Goal: Information Seeking & Learning: Learn about a topic

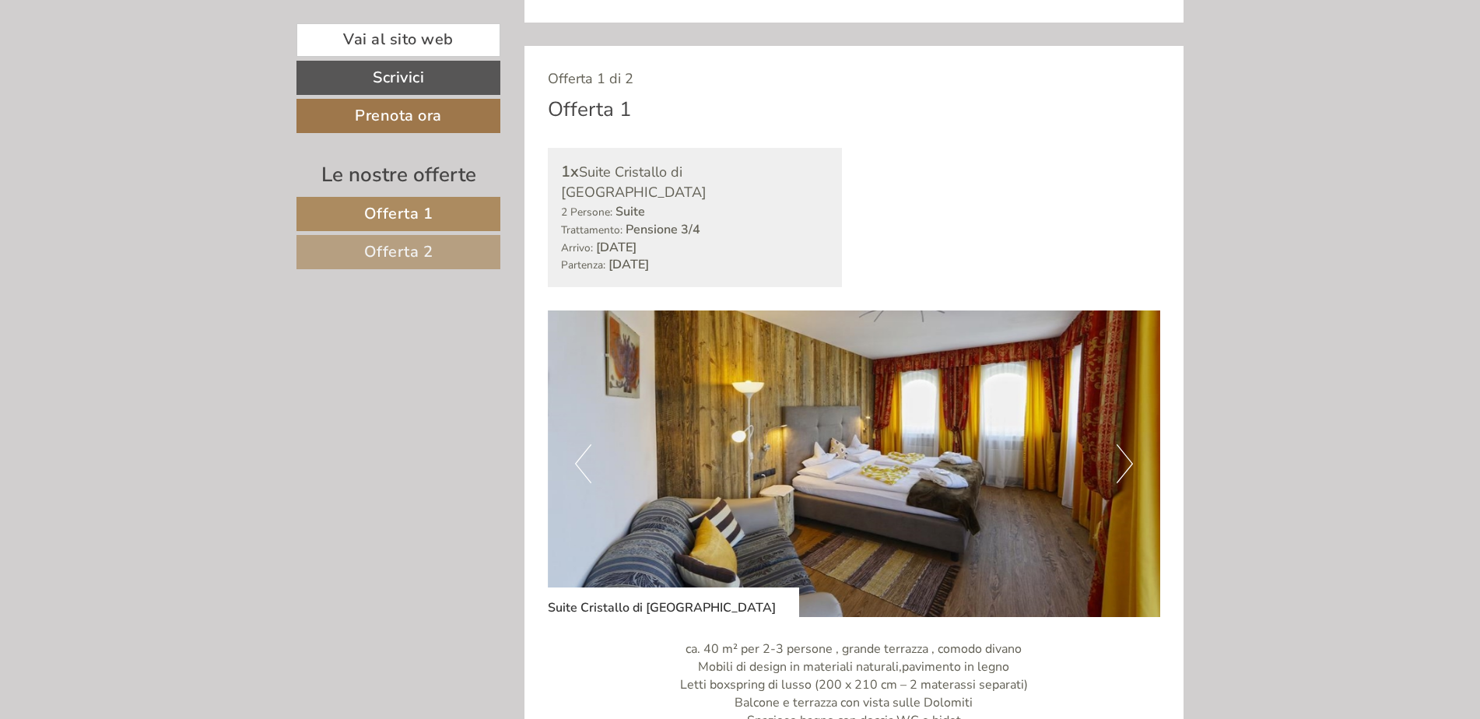
scroll to position [881, 0]
click at [1120, 450] on button "Next" at bounding box center [1124, 462] width 16 height 39
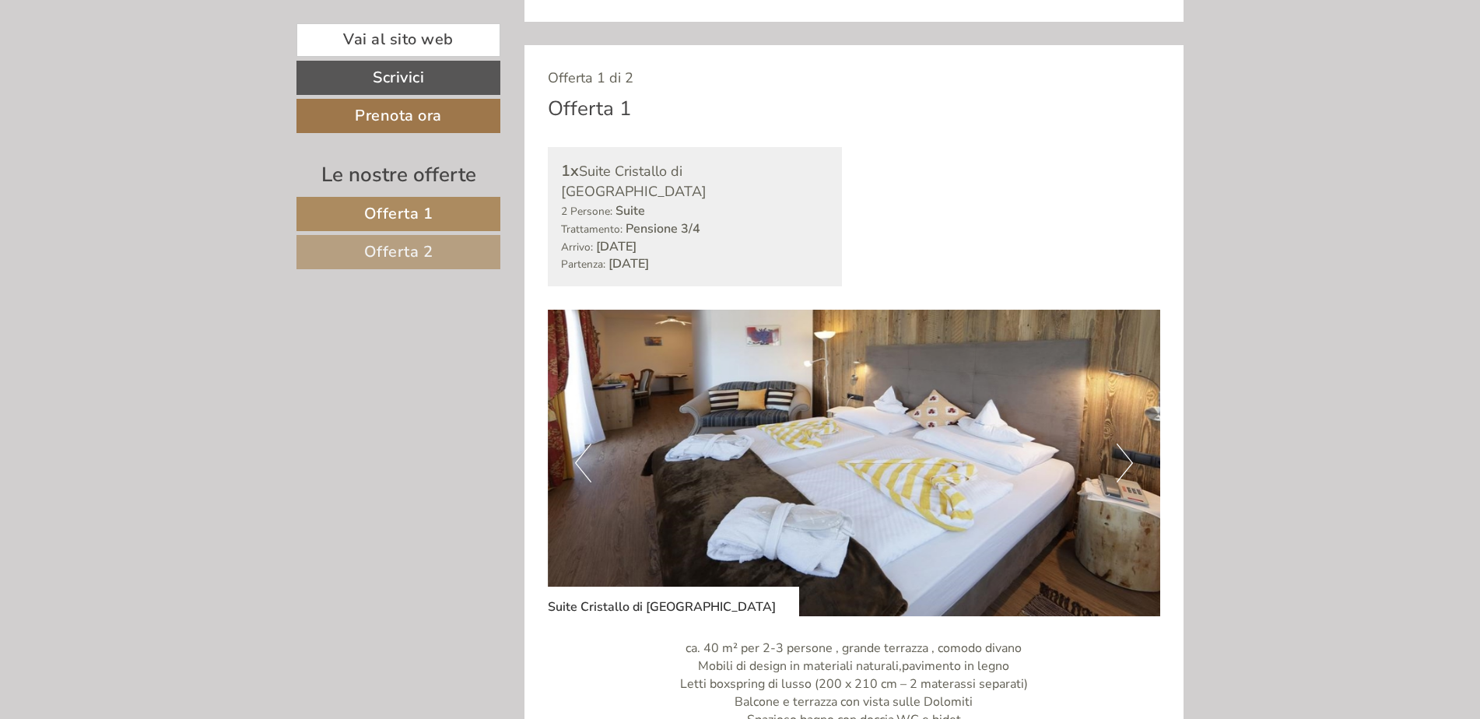
click at [1120, 450] on button "Next" at bounding box center [1124, 462] width 16 height 39
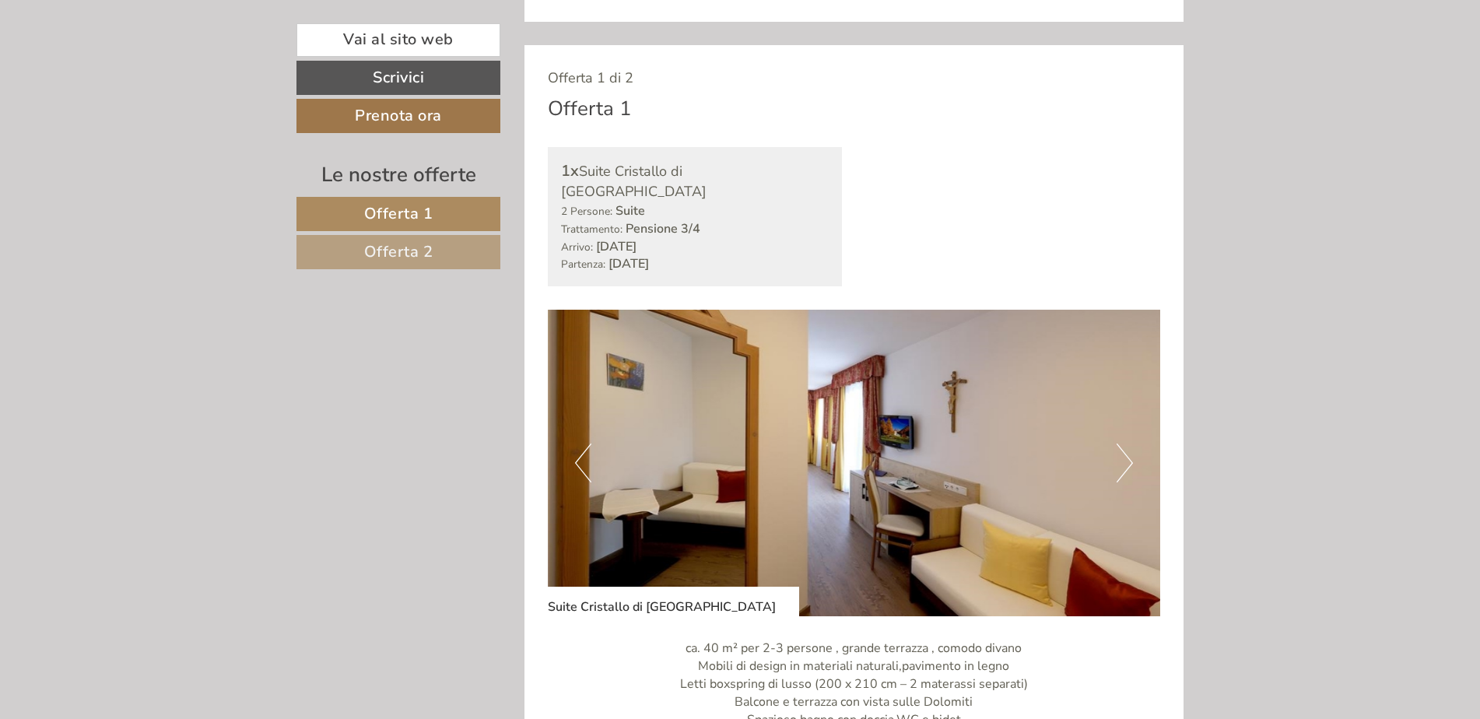
click at [1120, 450] on button "Next" at bounding box center [1124, 462] width 16 height 39
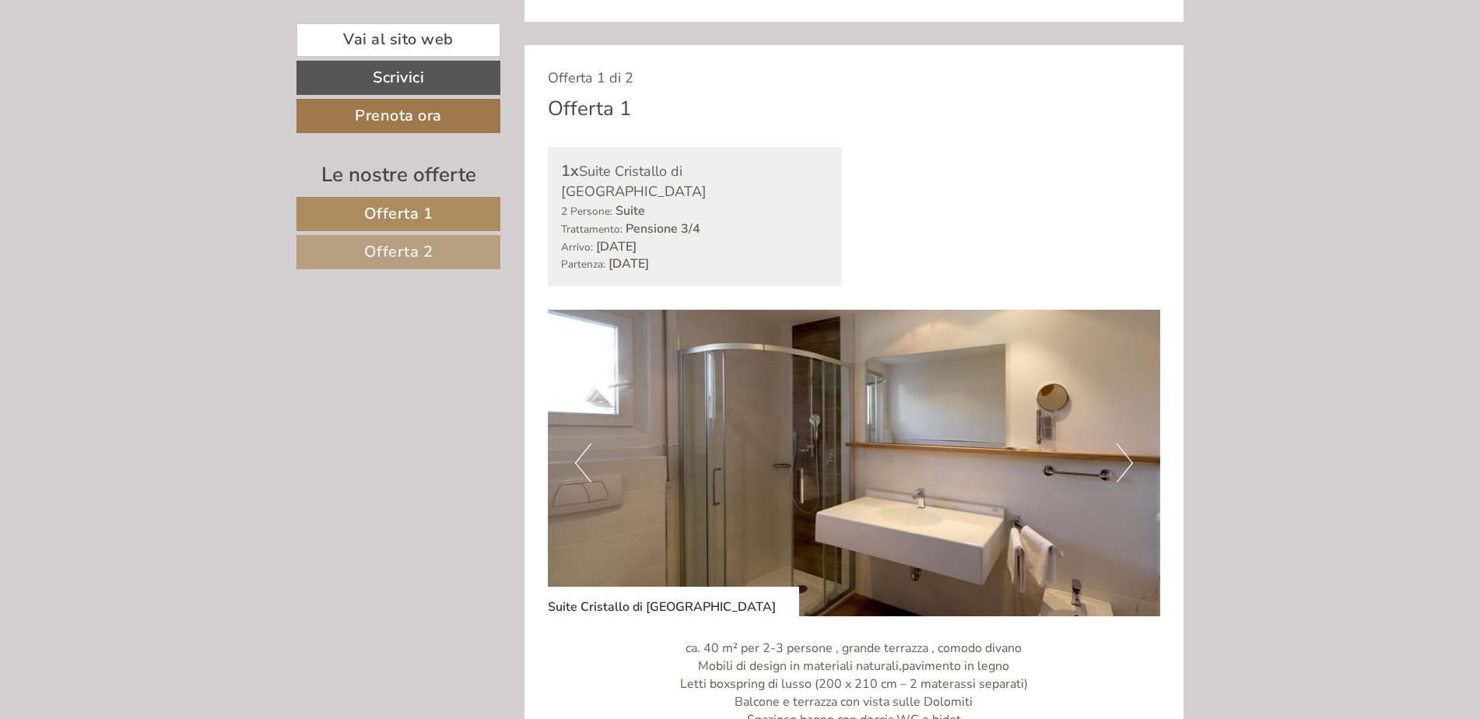
scroll to position [908, 0]
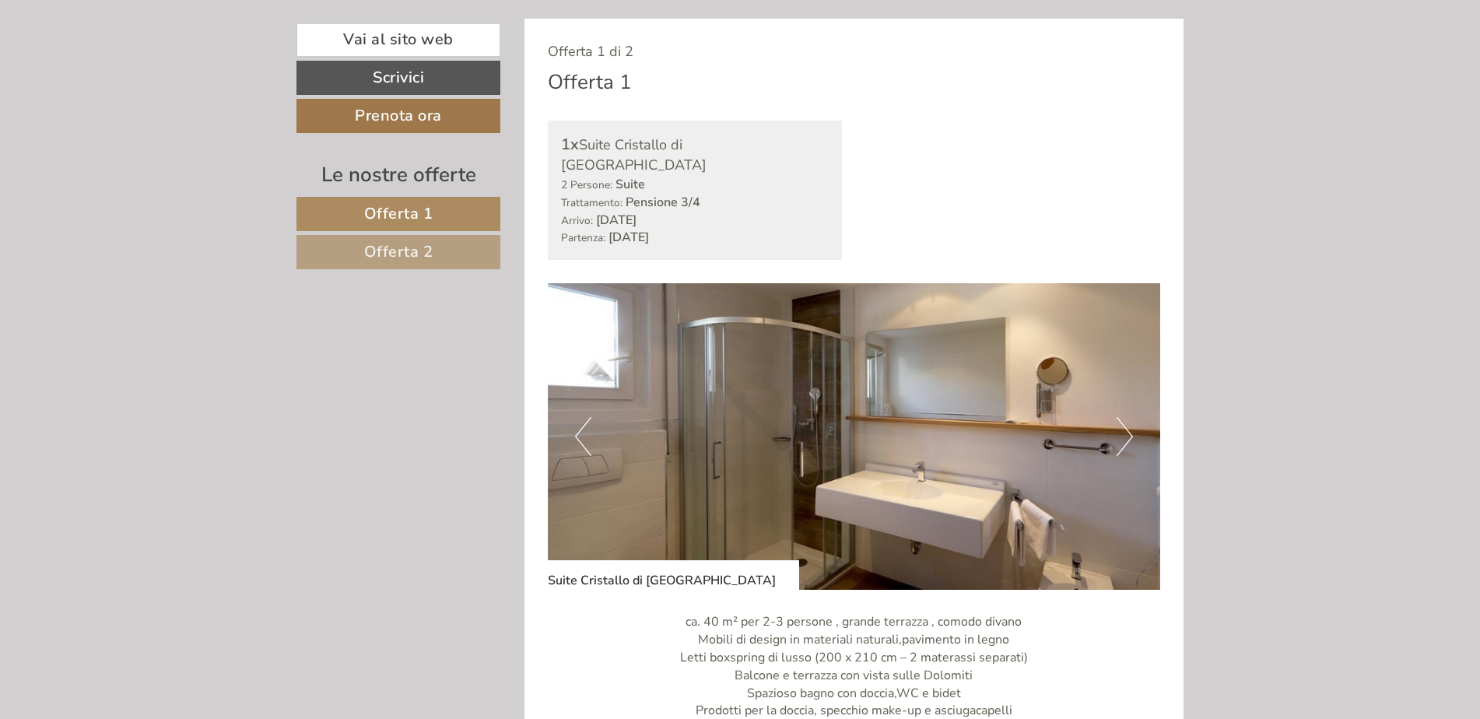
click at [1120, 450] on img at bounding box center [854, 436] width 613 height 307
click at [1123, 427] on button "Next" at bounding box center [1124, 436] width 16 height 39
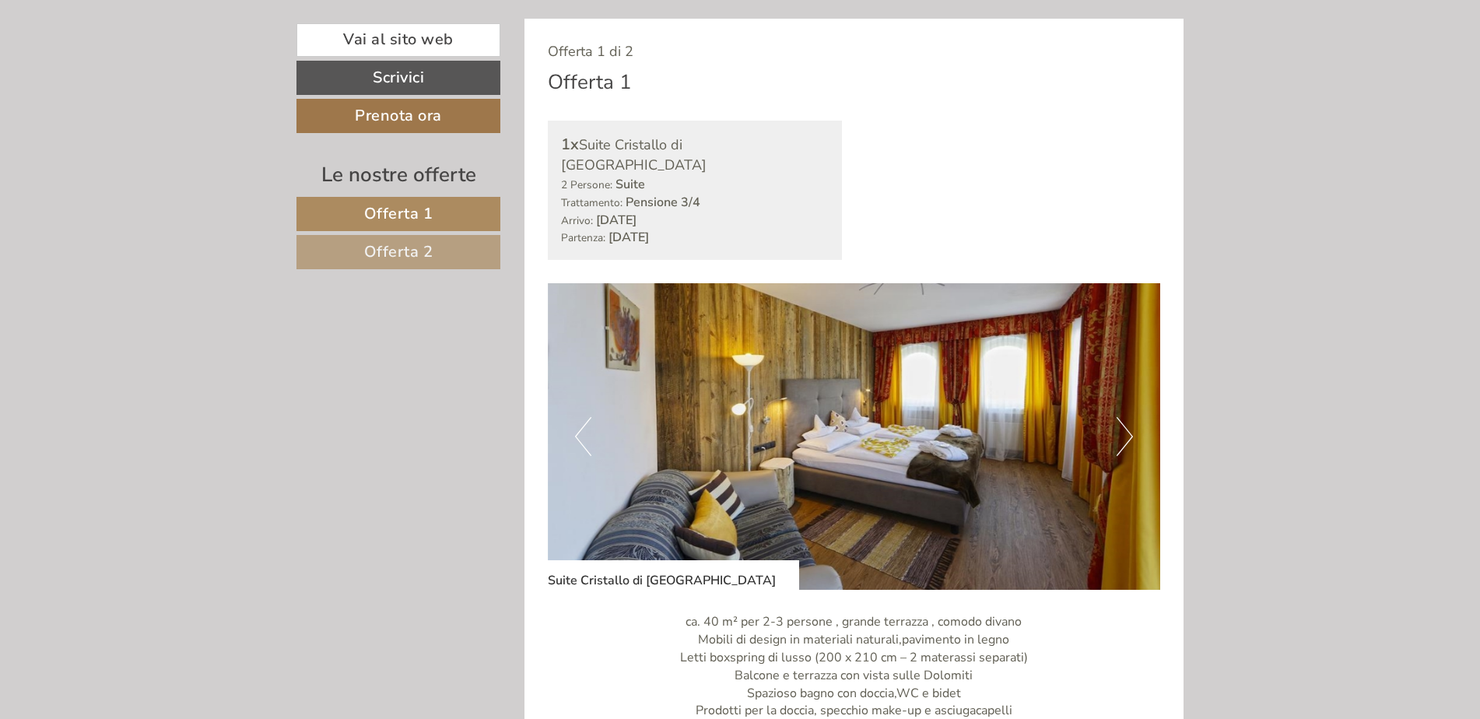
click at [1123, 427] on button "Next" at bounding box center [1124, 436] width 16 height 39
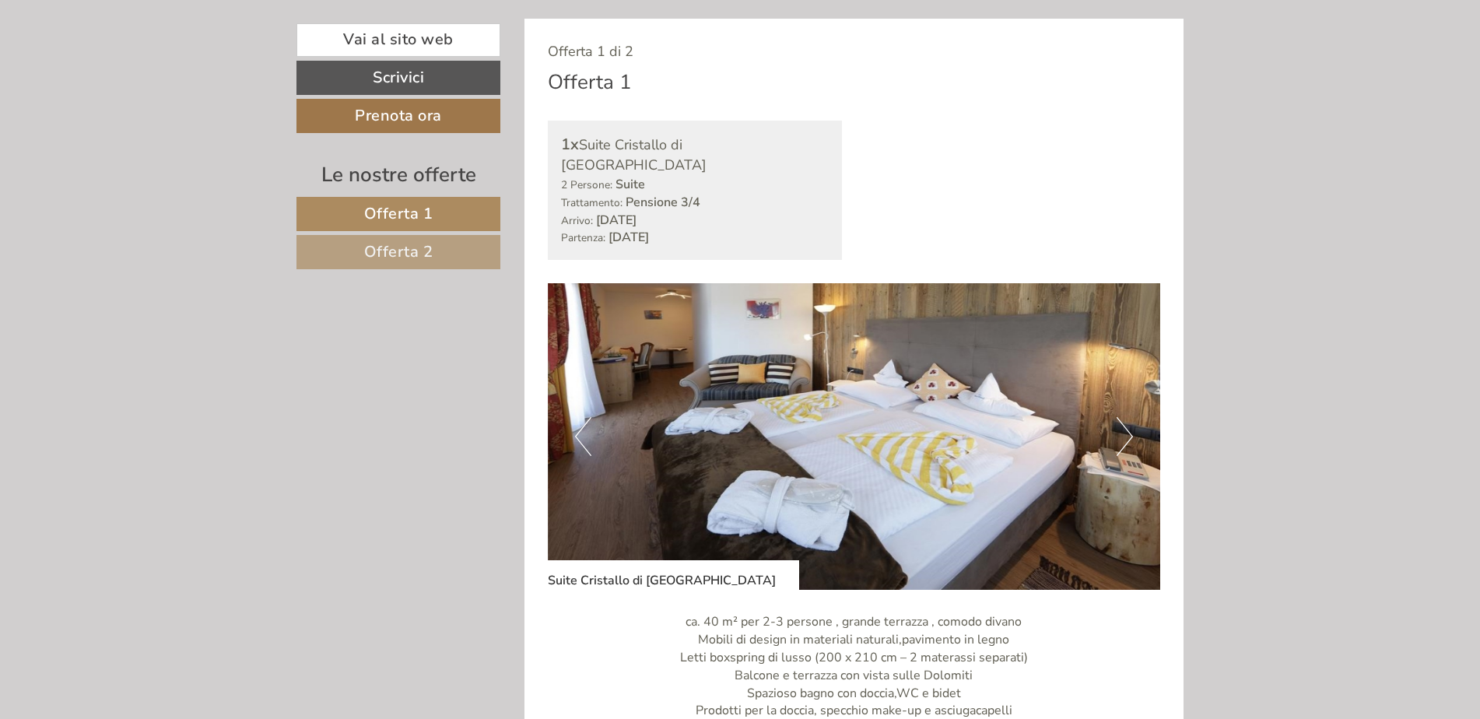
click at [1123, 427] on button "Next" at bounding box center [1124, 436] width 16 height 39
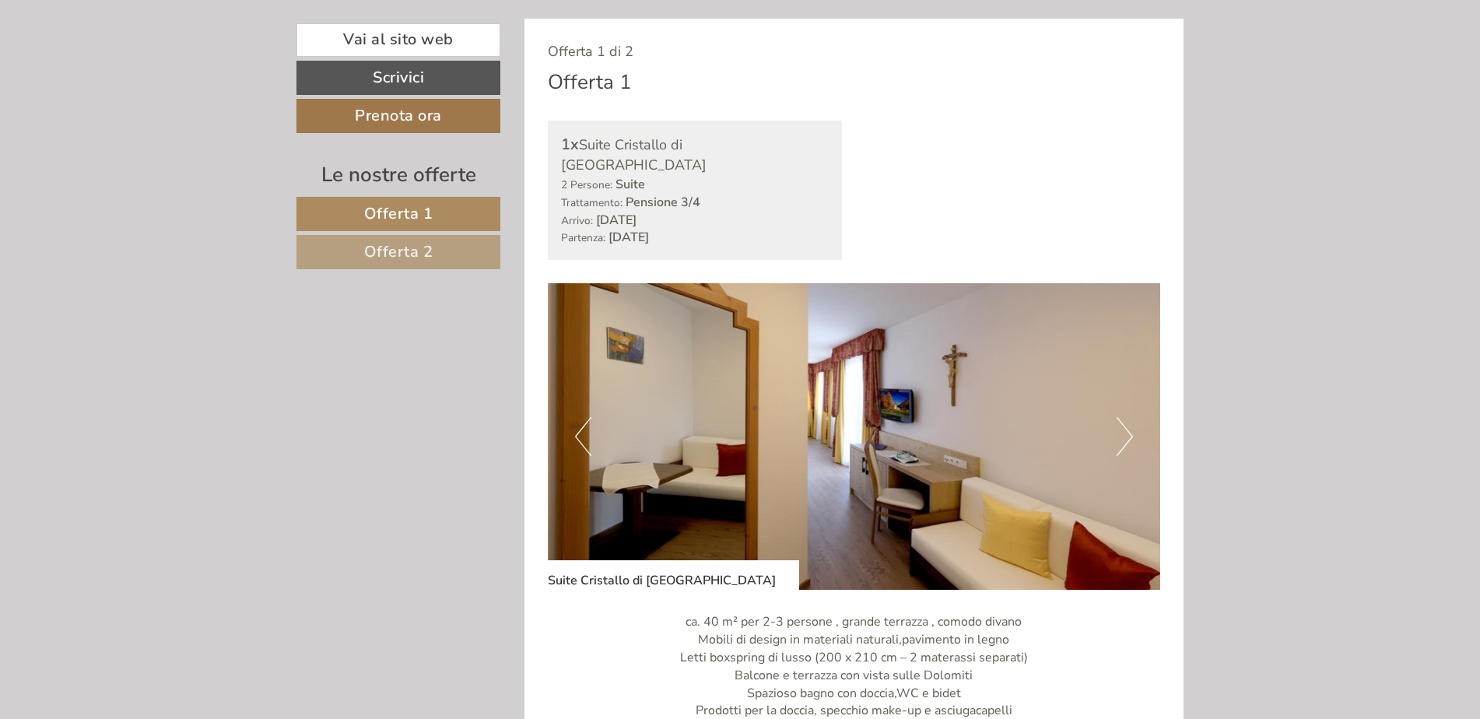
click at [1122, 428] on button "Next" at bounding box center [1124, 436] width 16 height 39
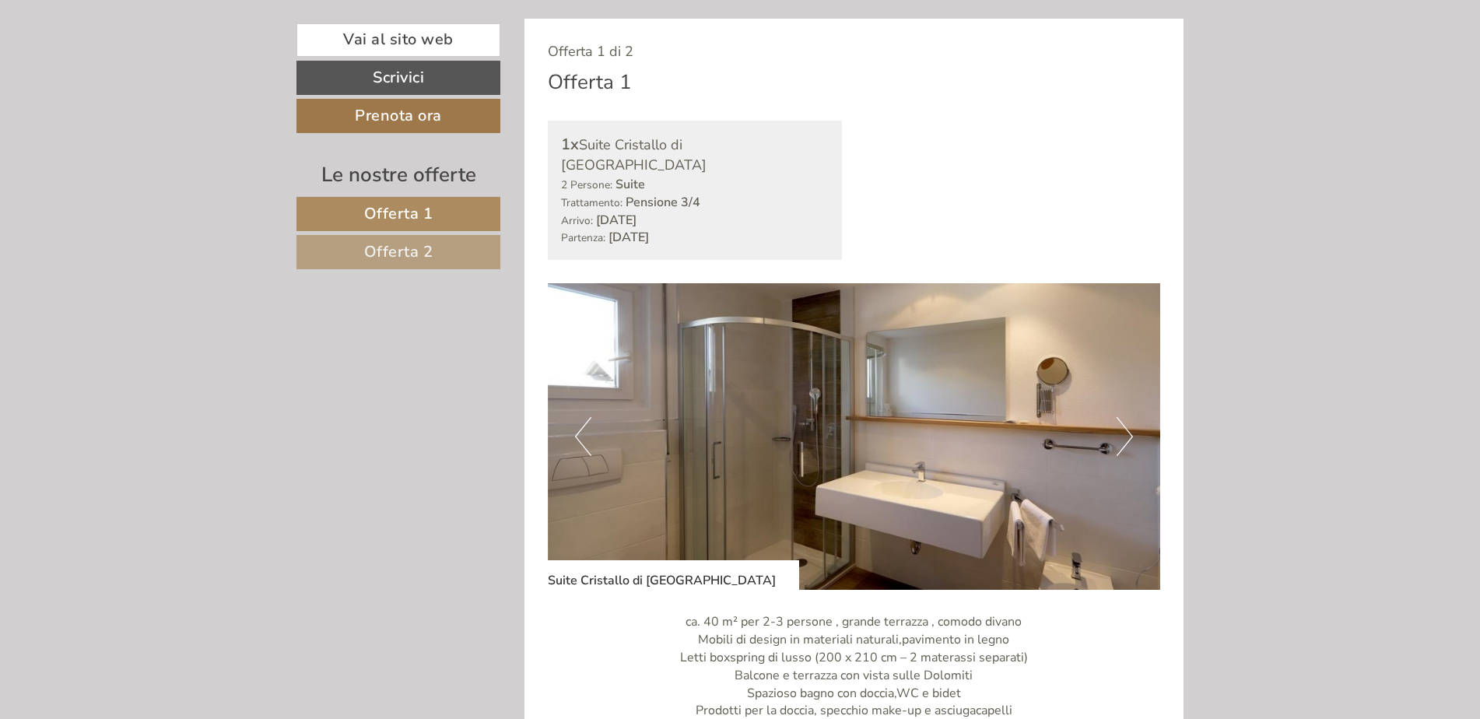
click at [1122, 428] on button "Next" at bounding box center [1124, 436] width 16 height 39
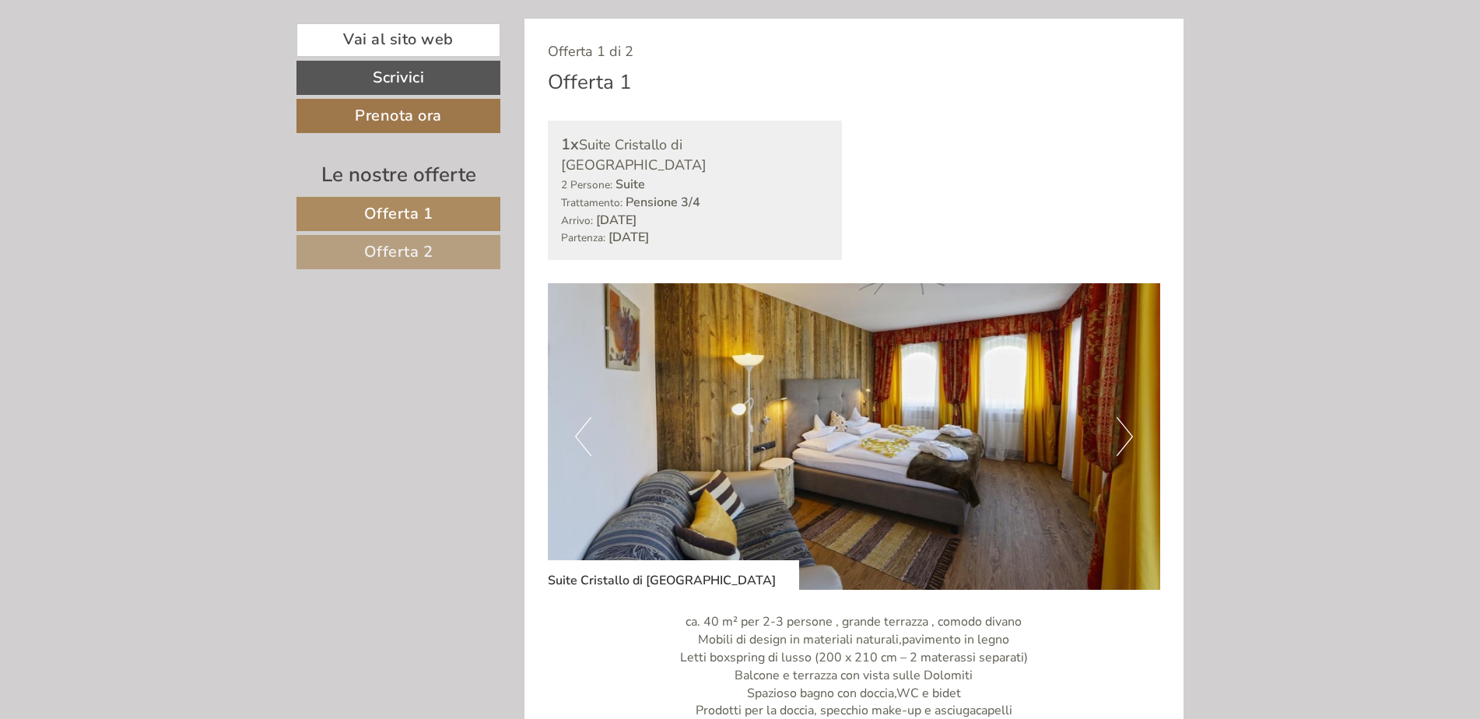
click at [1122, 428] on button "Next" at bounding box center [1124, 436] width 16 height 39
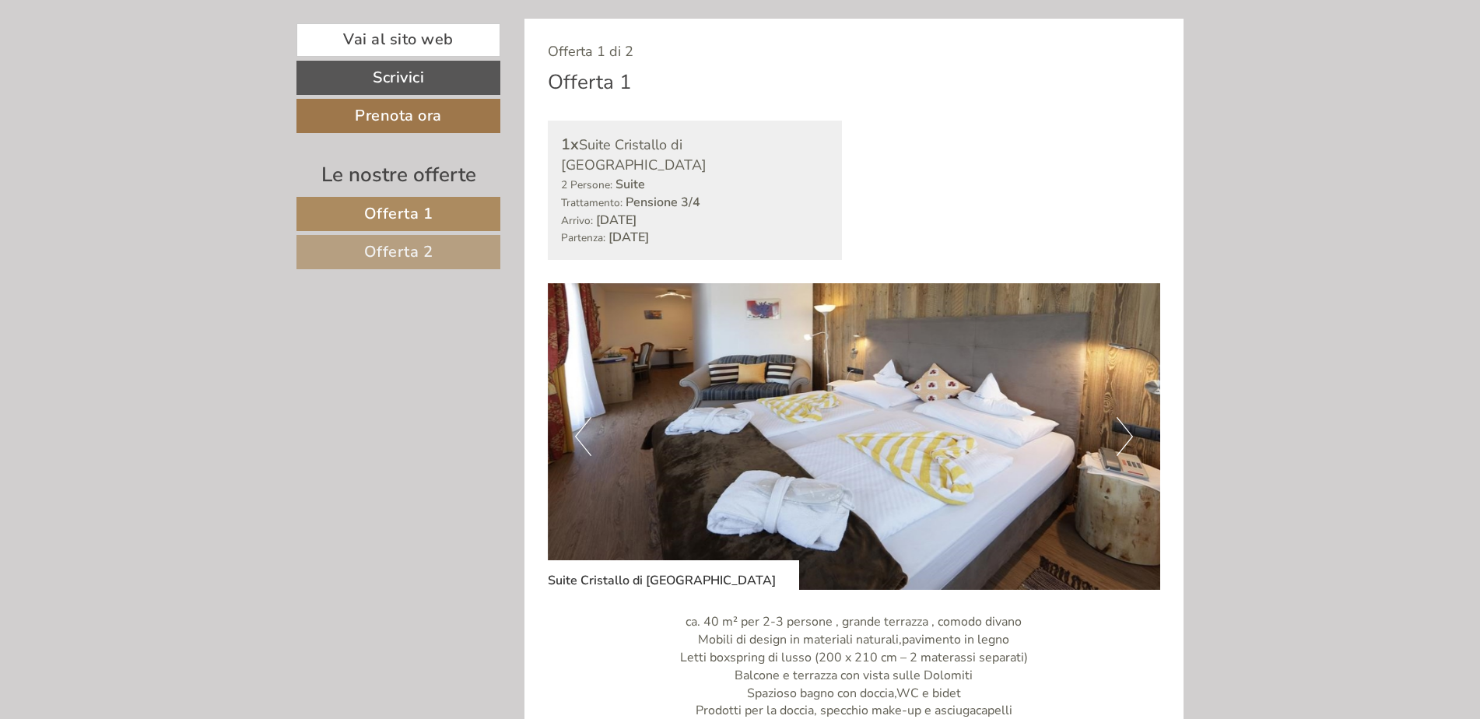
click at [1122, 428] on button "Next" at bounding box center [1124, 436] width 16 height 39
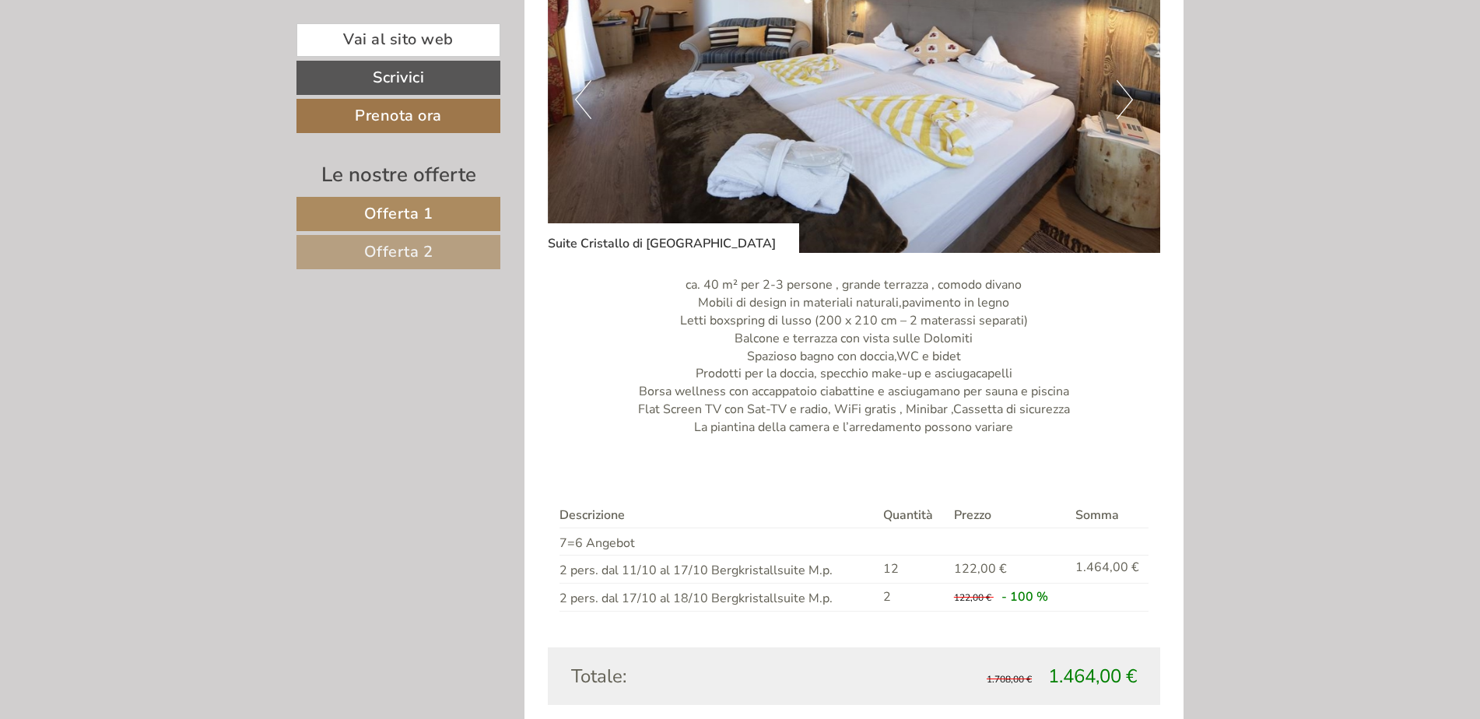
scroll to position [1270, 0]
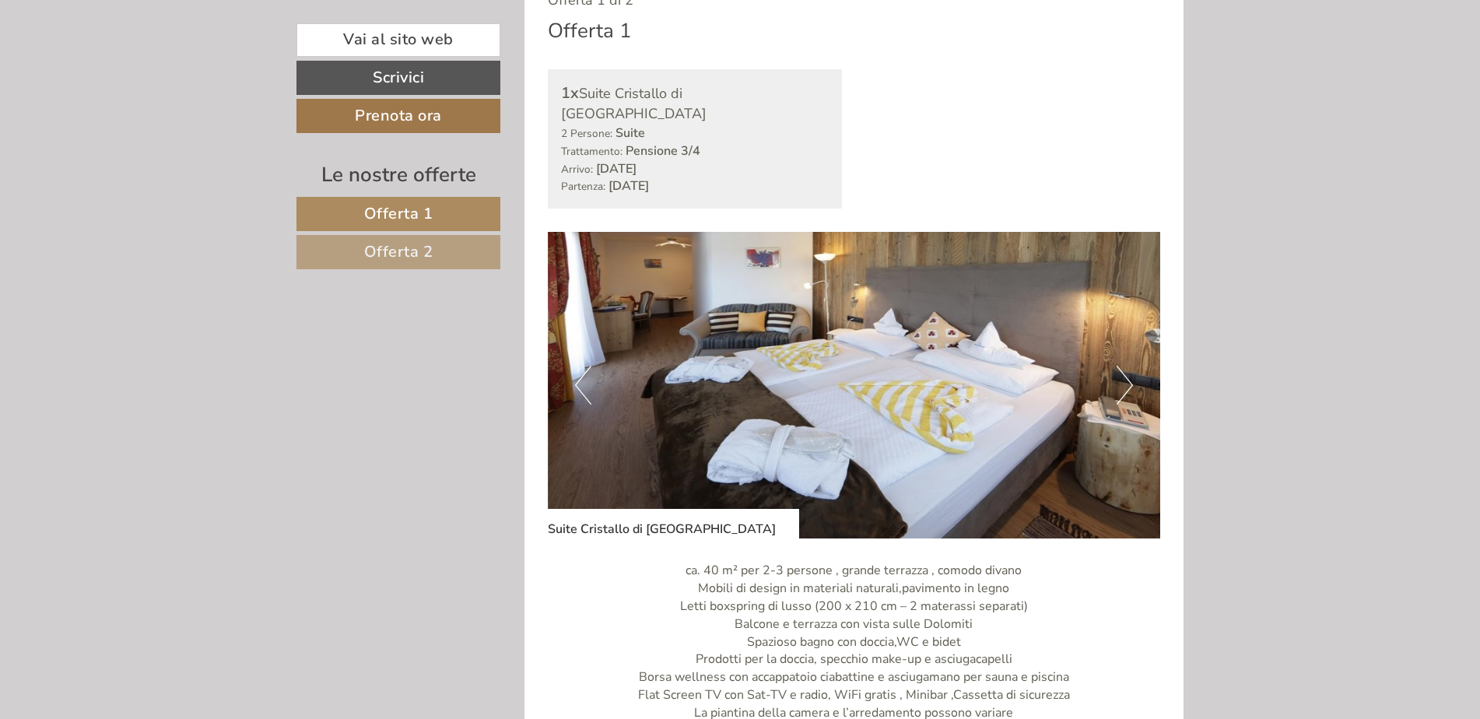
click at [409, 231] on nav "Offerta 1 Offerta 2" at bounding box center [400, 233] width 208 height 72
click at [405, 245] on span "Offerta 2" at bounding box center [398, 251] width 69 height 21
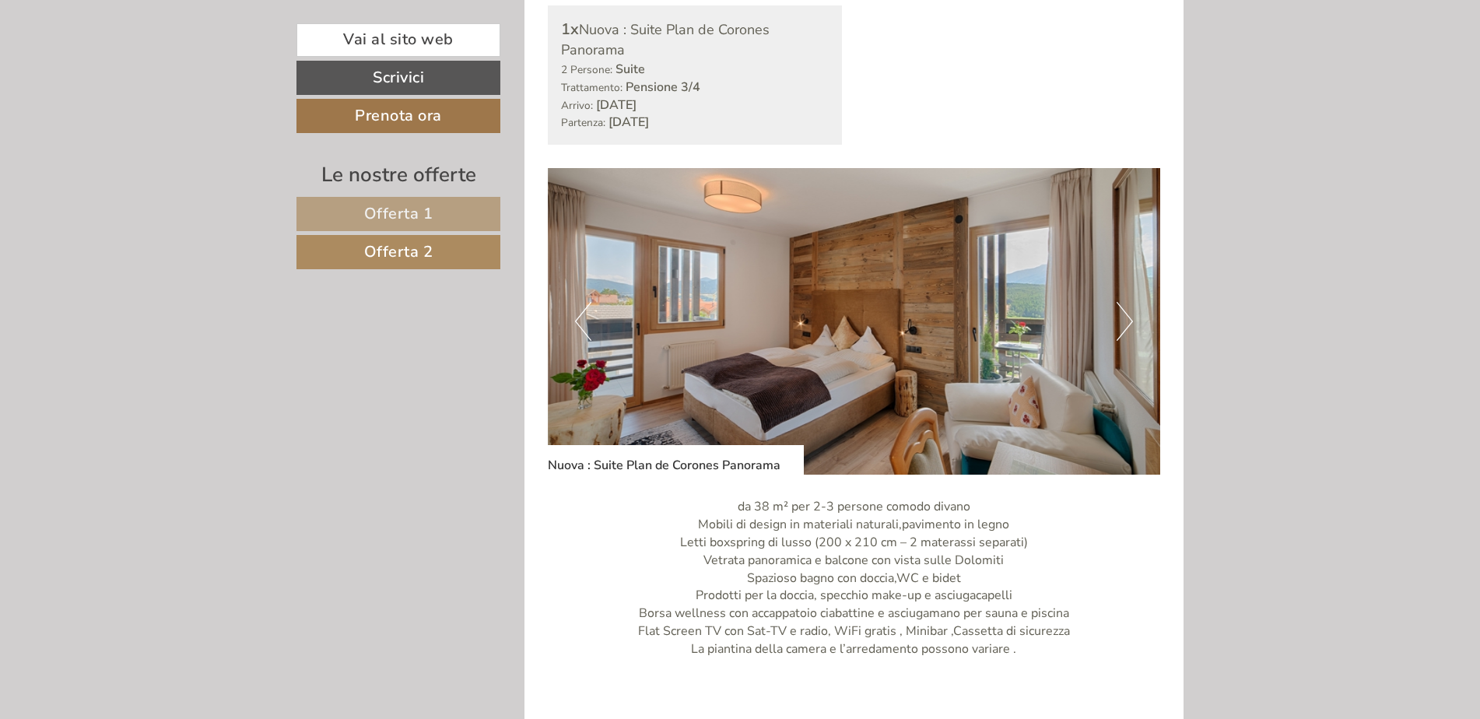
scroll to position [1031, 0]
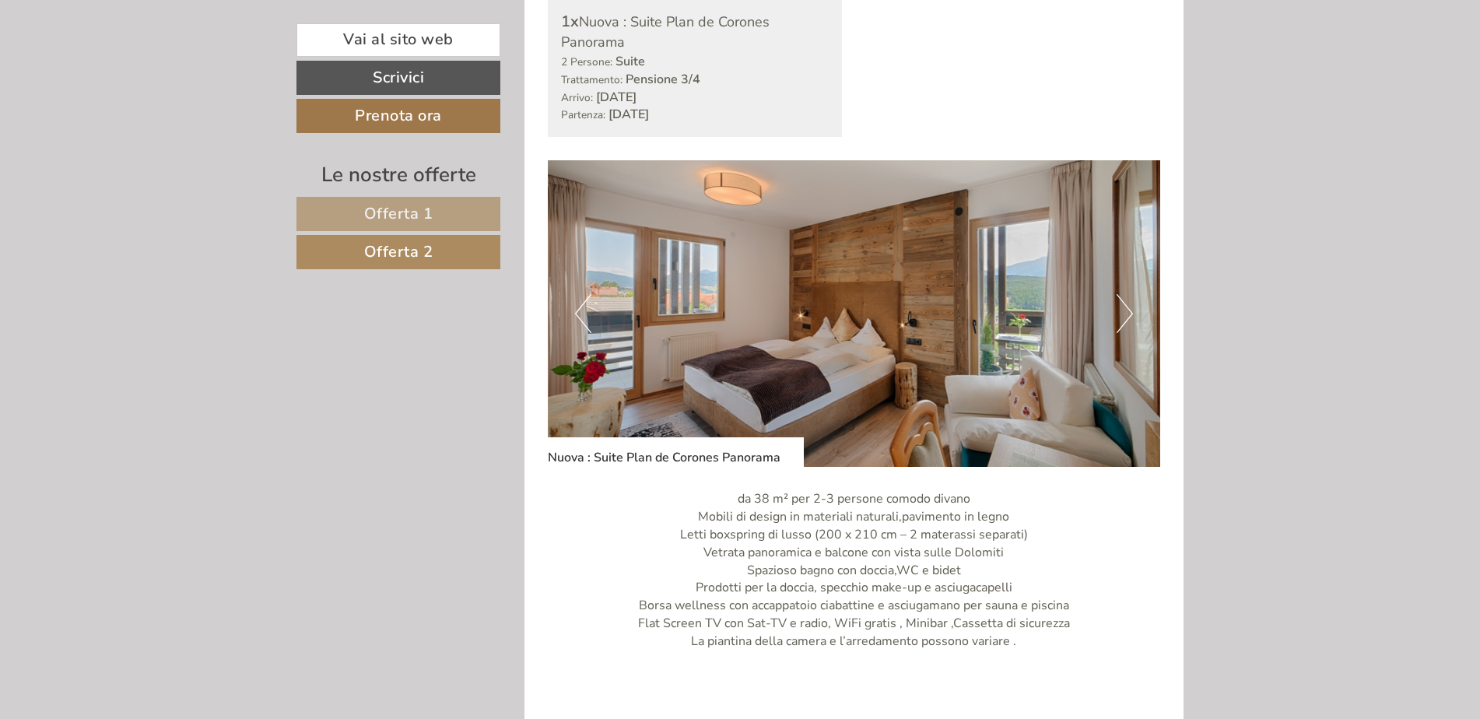
click at [1132, 312] on button "Next" at bounding box center [1124, 313] width 16 height 39
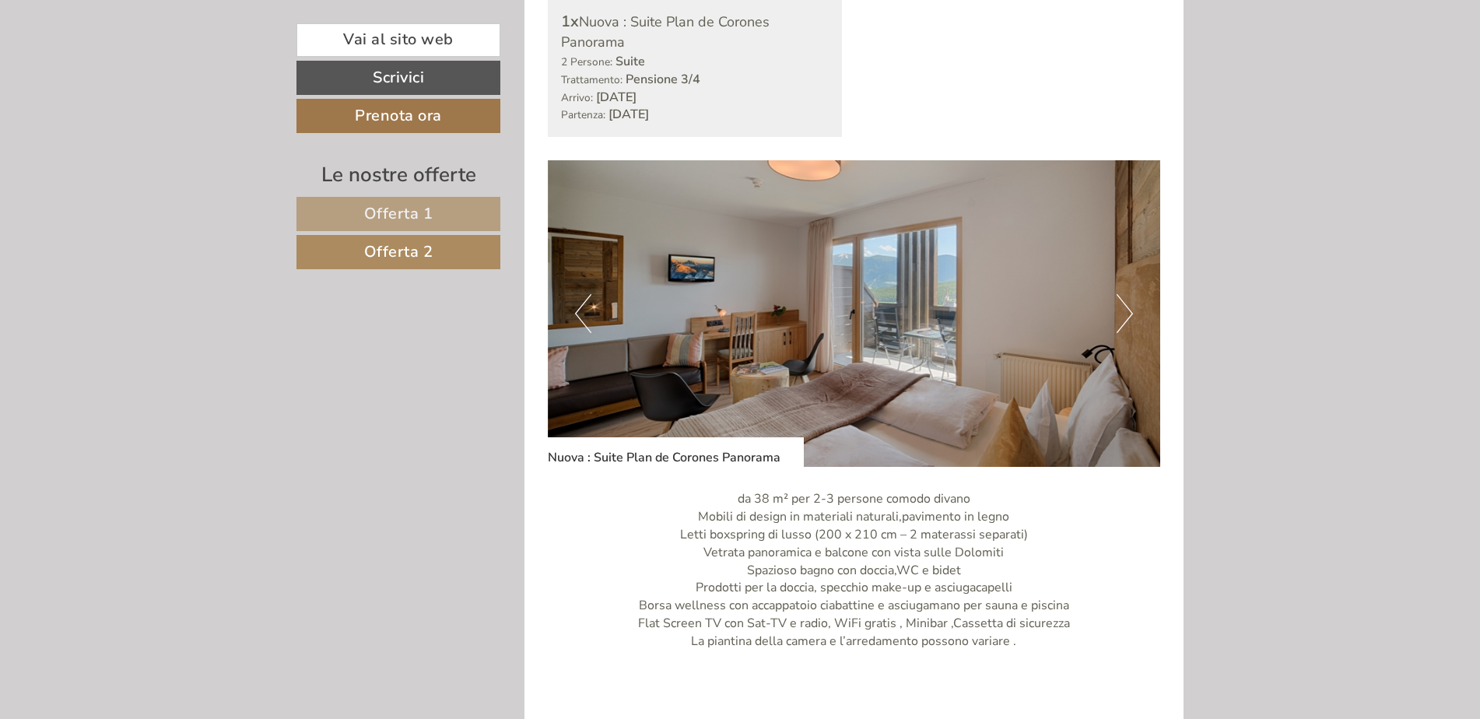
click at [1128, 312] on button "Next" at bounding box center [1124, 313] width 16 height 39
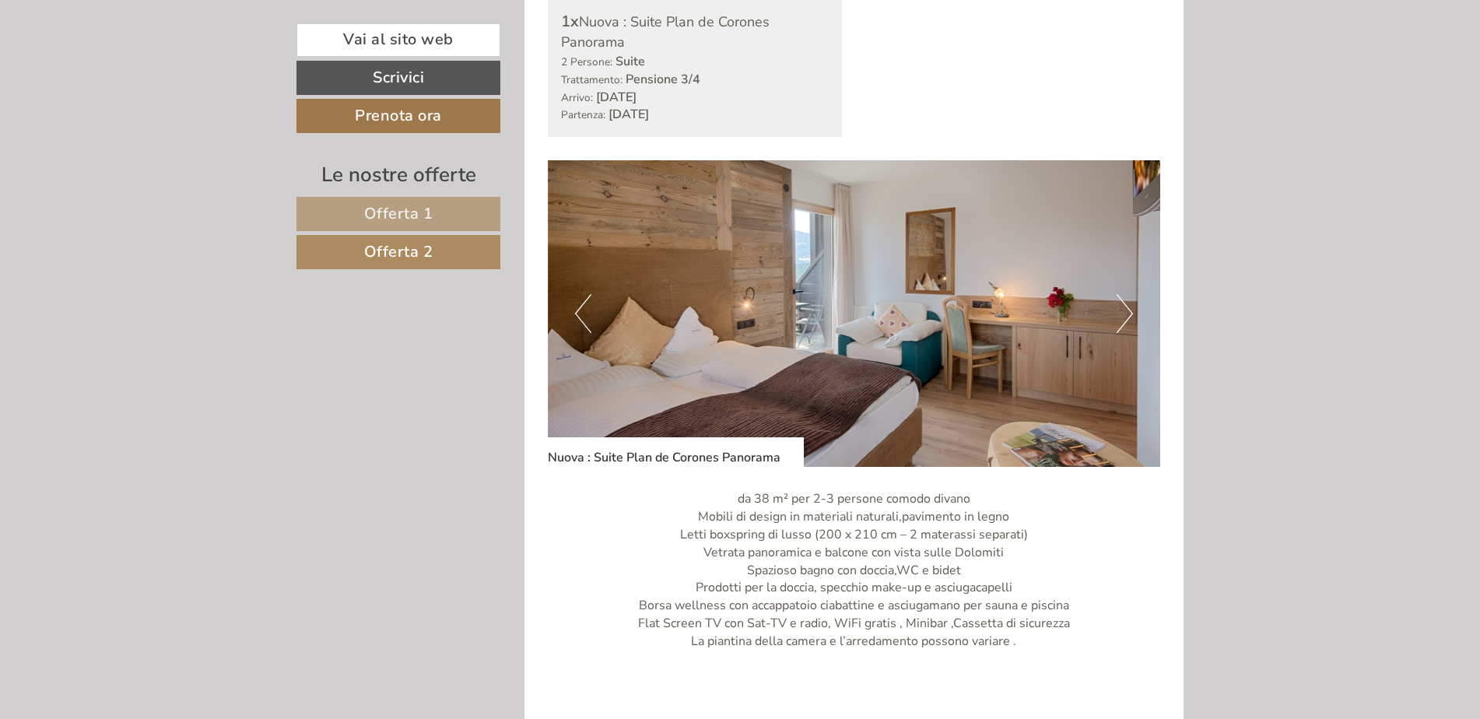
click at [1128, 312] on button "Next" at bounding box center [1124, 313] width 16 height 39
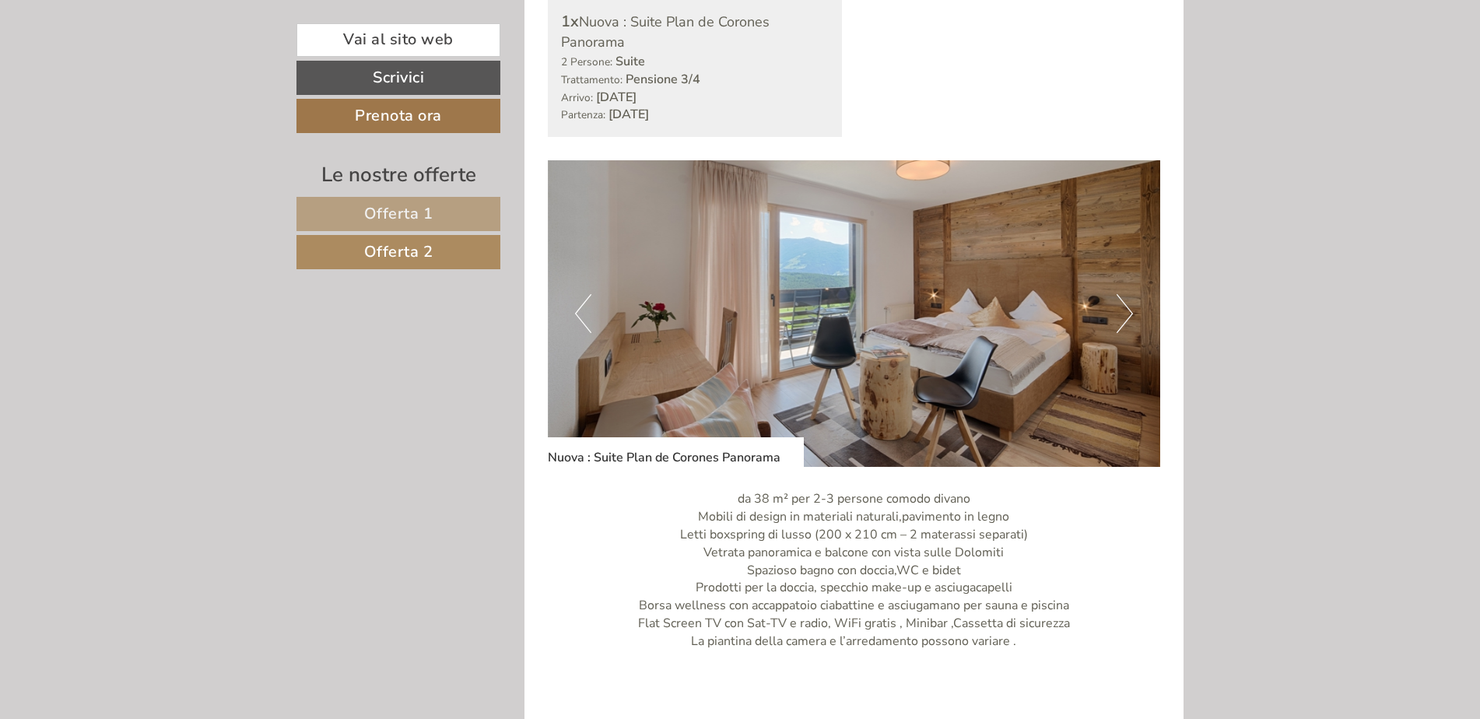
click at [1128, 312] on button "Next" at bounding box center [1124, 313] width 16 height 39
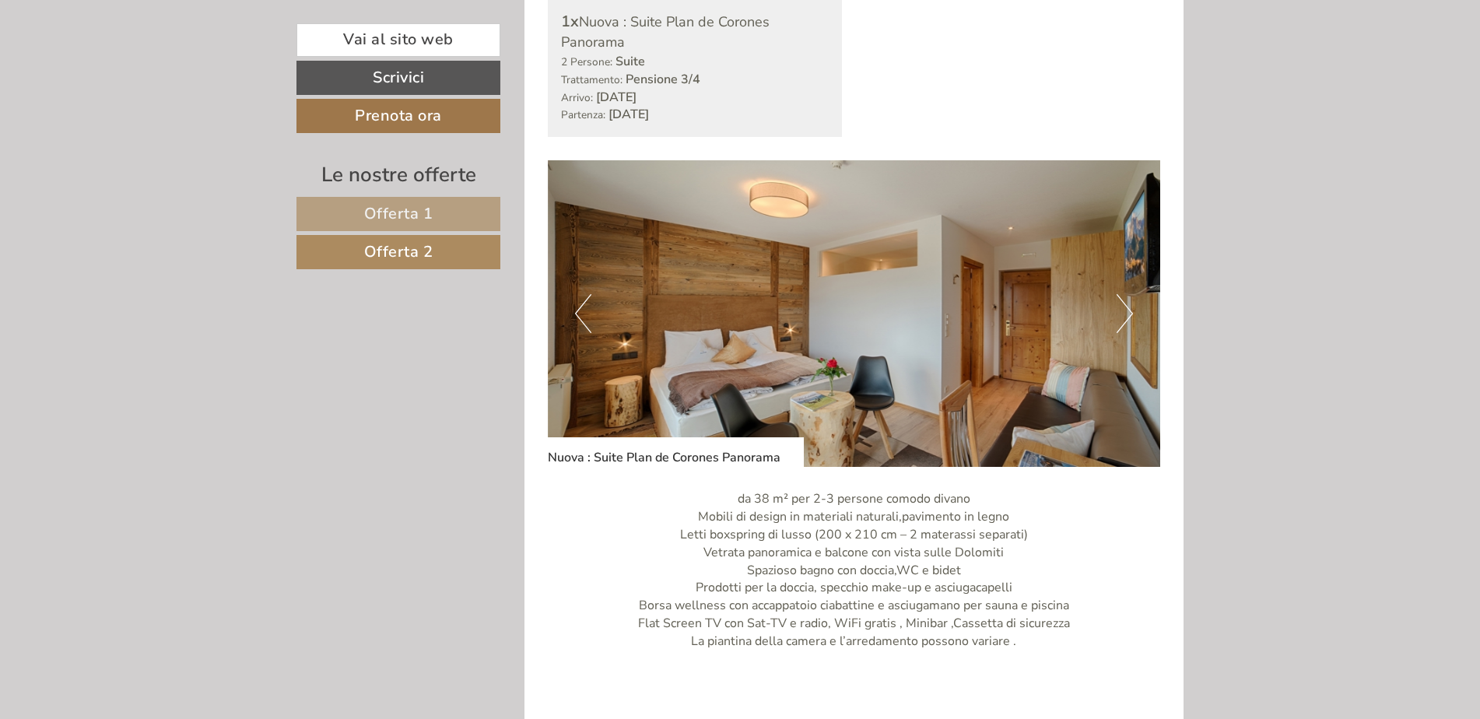
click at [1128, 312] on button "Next" at bounding box center [1124, 313] width 16 height 39
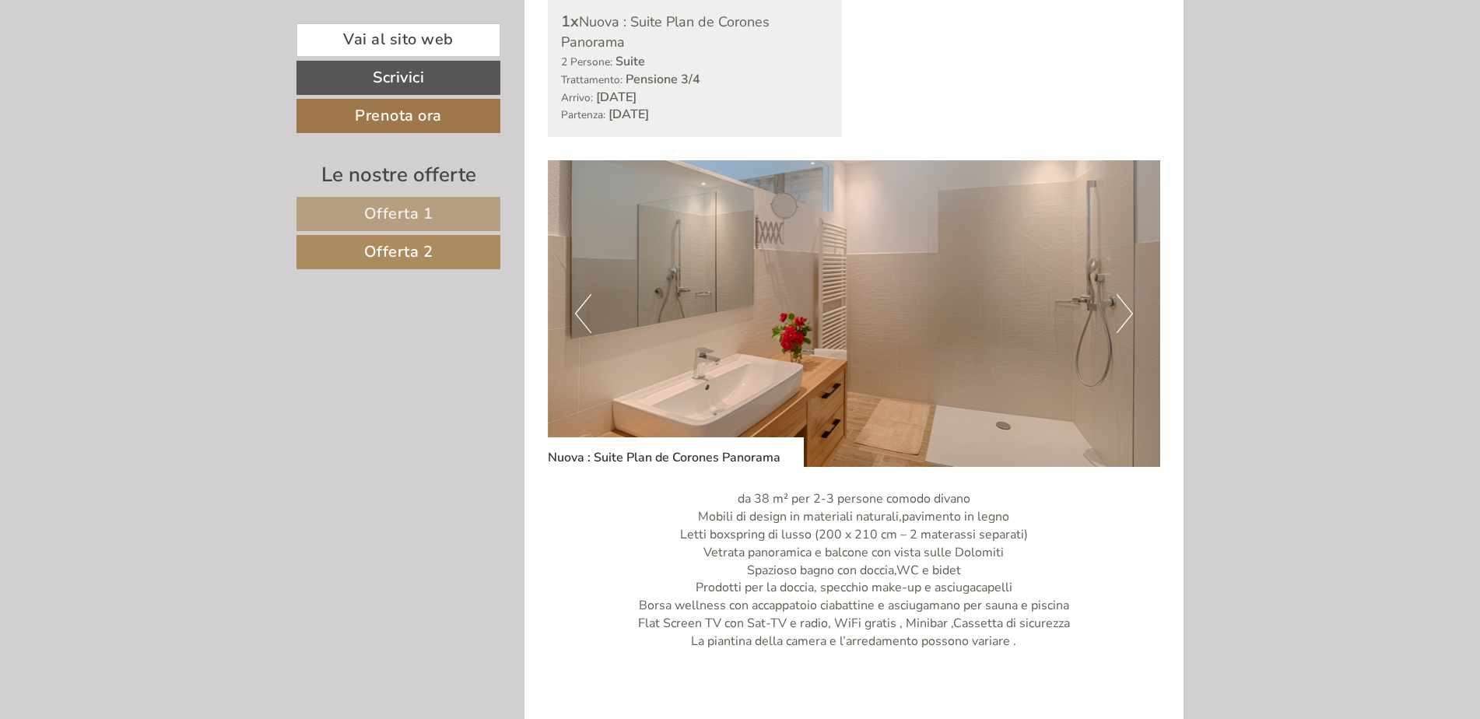
click at [1128, 312] on button "Next" at bounding box center [1124, 313] width 16 height 39
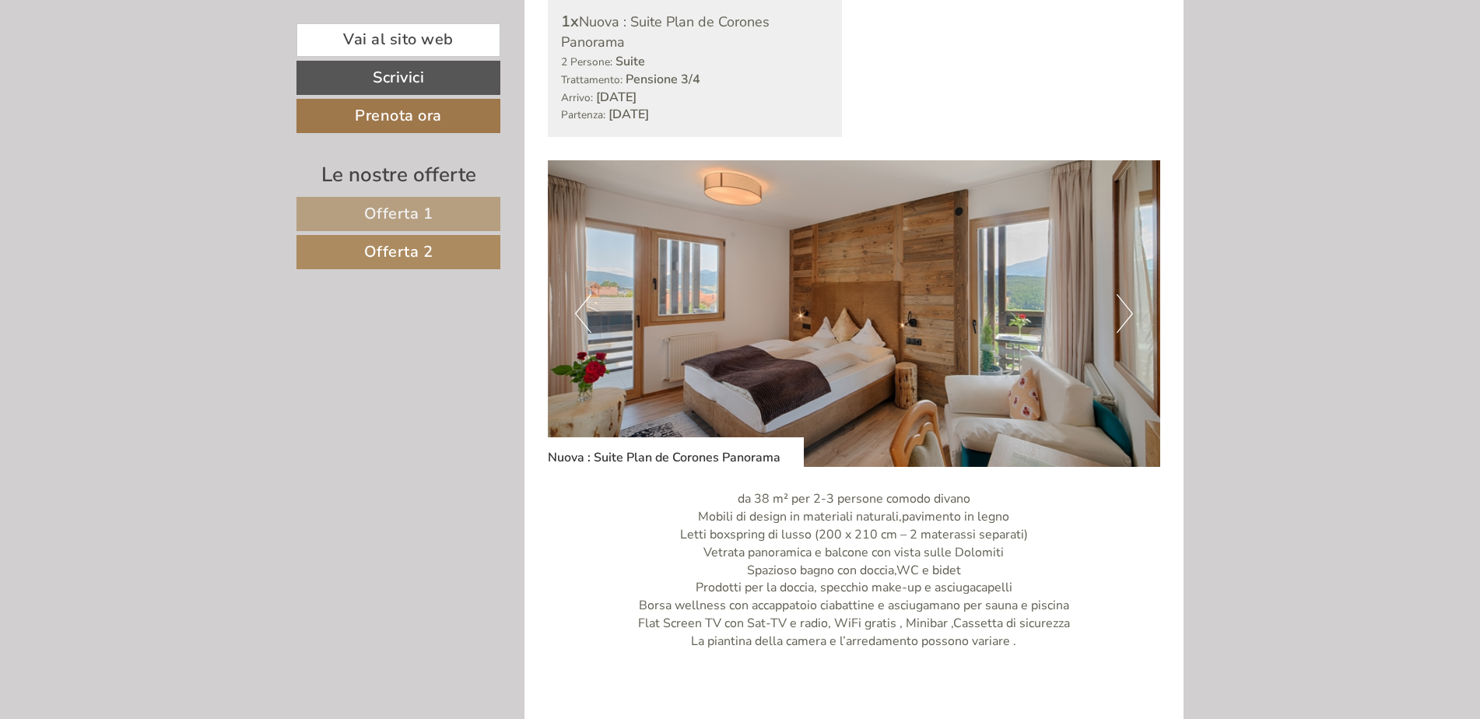
click at [1128, 312] on button "Next" at bounding box center [1124, 313] width 16 height 39
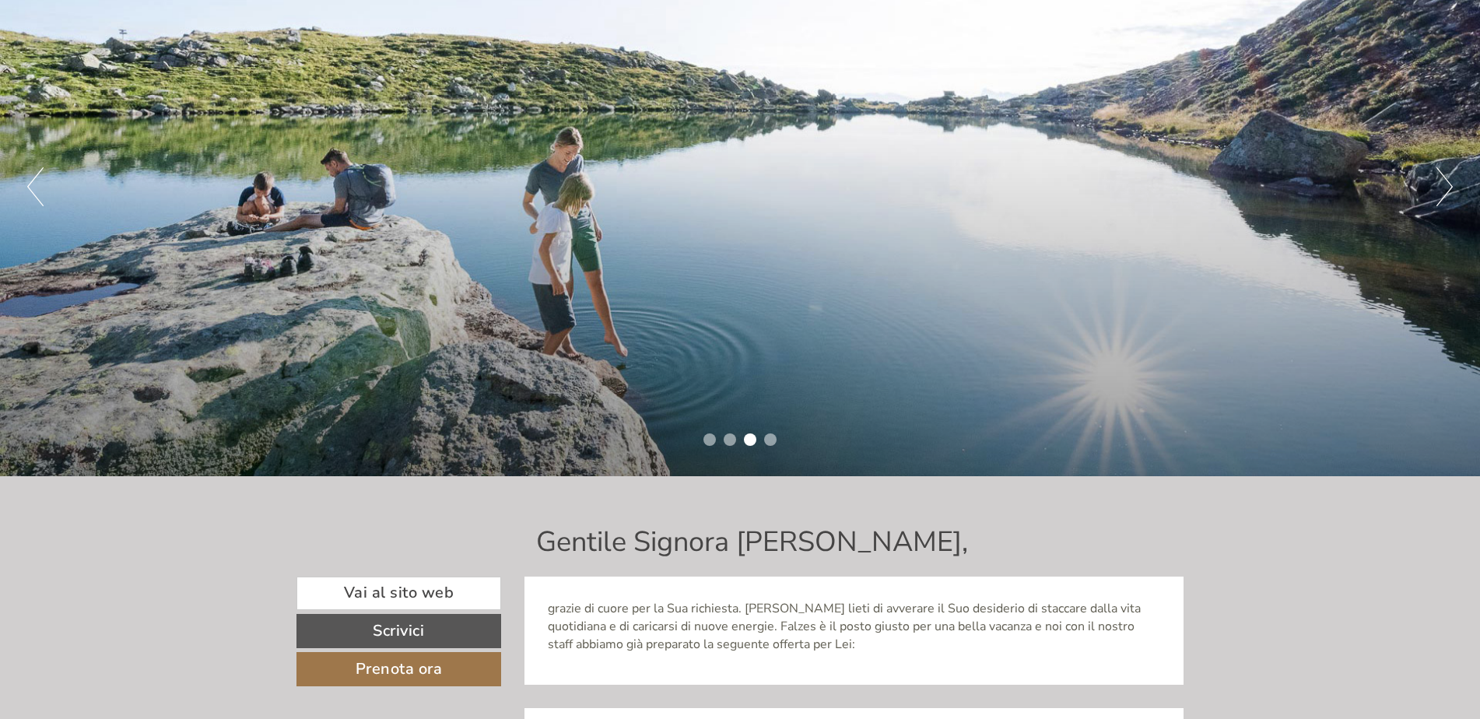
scroll to position [201, 0]
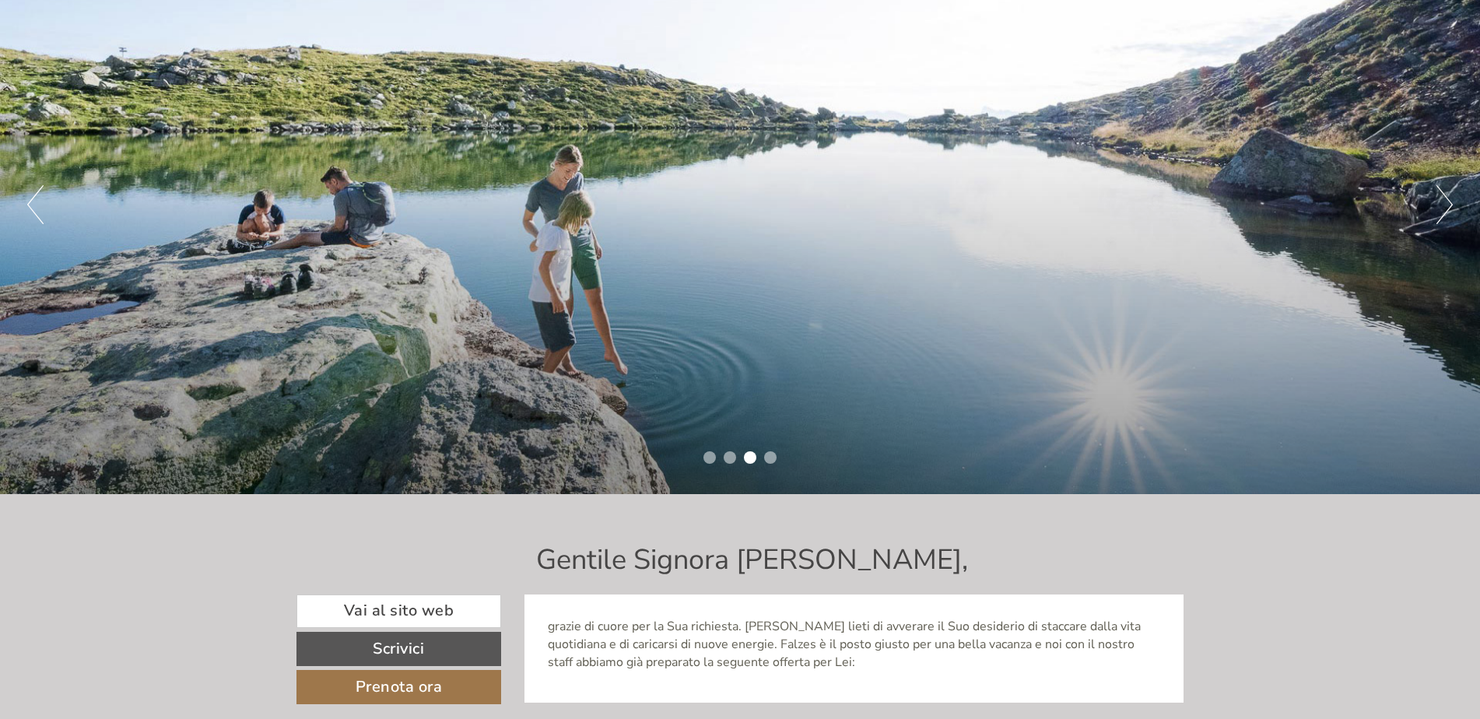
click at [1027, 454] on ul "1 2 3 4" at bounding box center [740, 460] width 1480 height 18
click at [1450, 199] on button "Next" at bounding box center [1444, 204] width 16 height 39
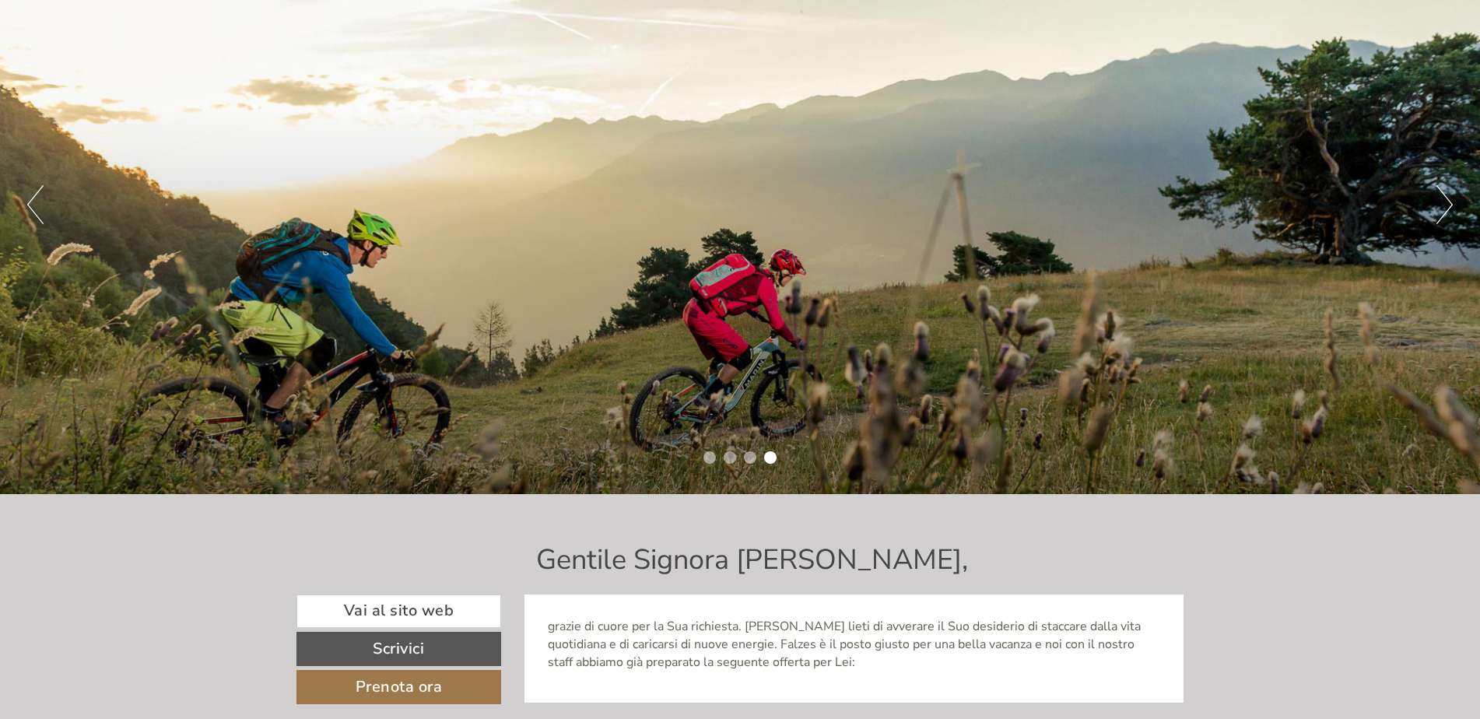
click at [1452, 199] on button "Next" at bounding box center [1444, 204] width 16 height 39
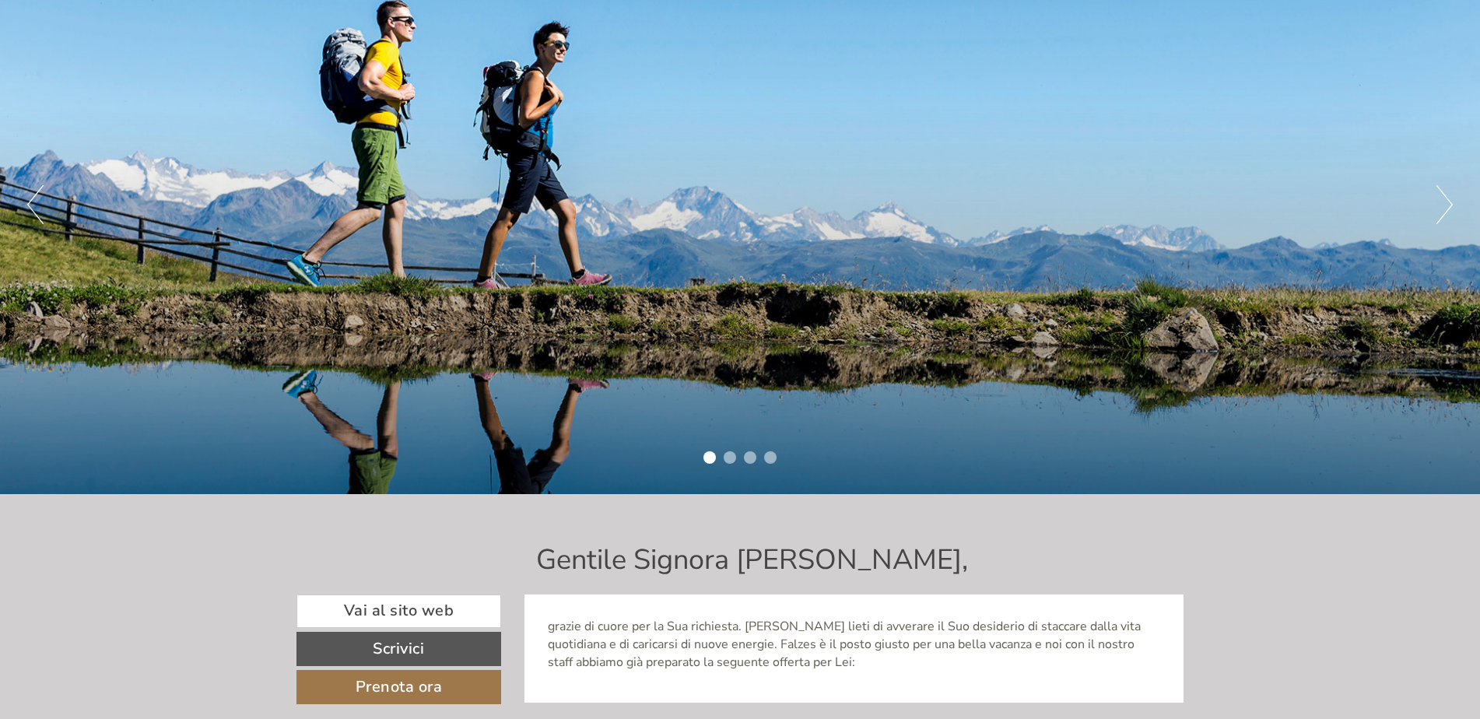
click at [1452, 199] on button "Next" at bounding box center [1444, 204] width 16 height 39
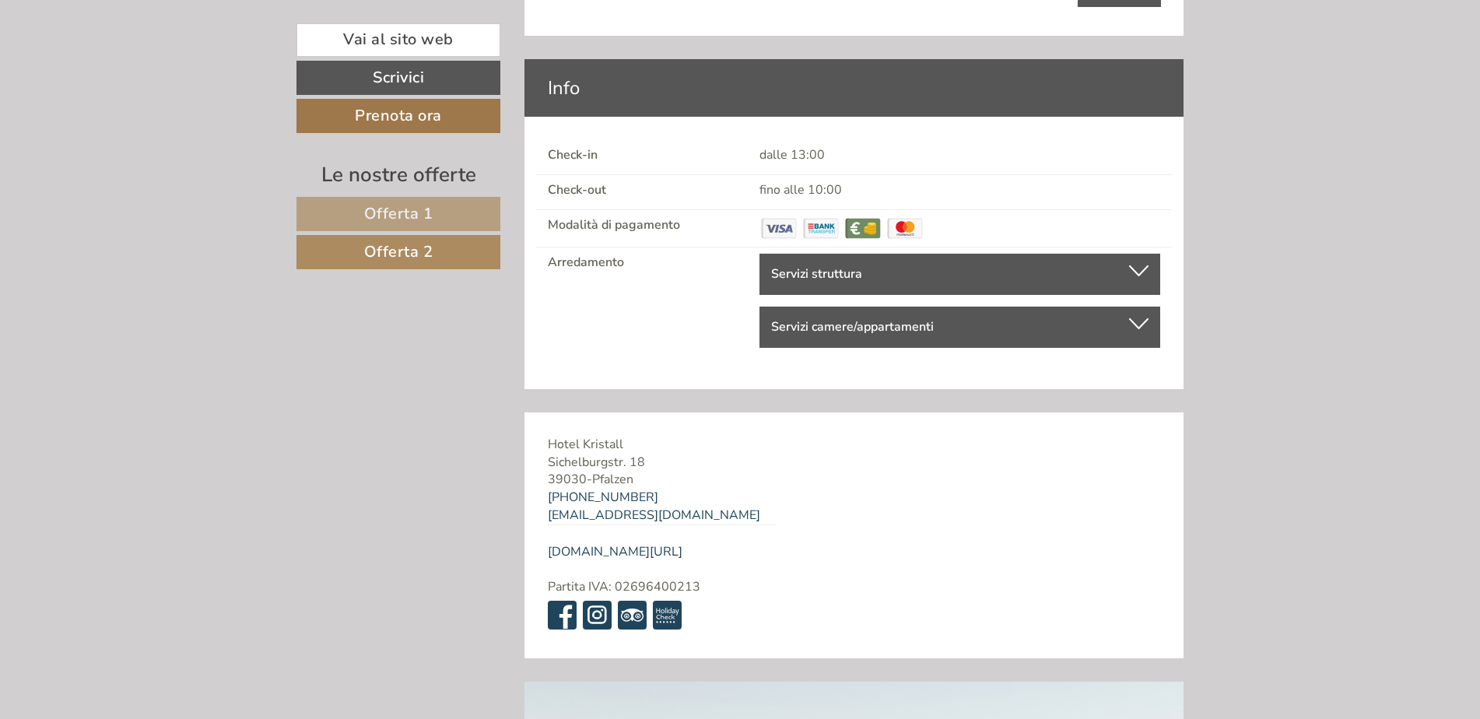
scroll to position [4901, 0]
